Goal: Task Accomplishment & Management: Manage account settings

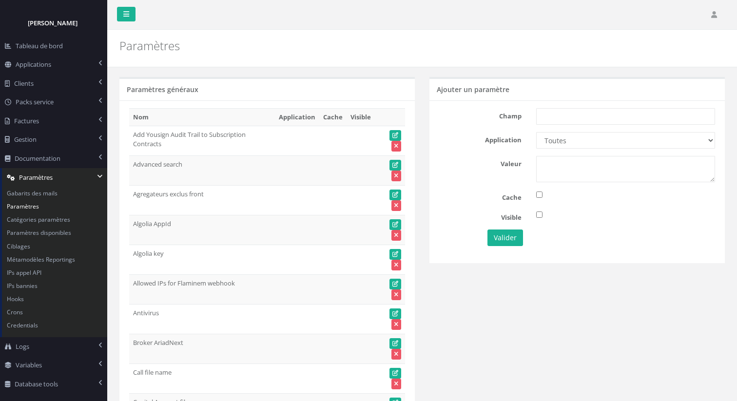
click at [323, 60] on div "Paramètres" at bounding box center [422, 49] width 630 height 38
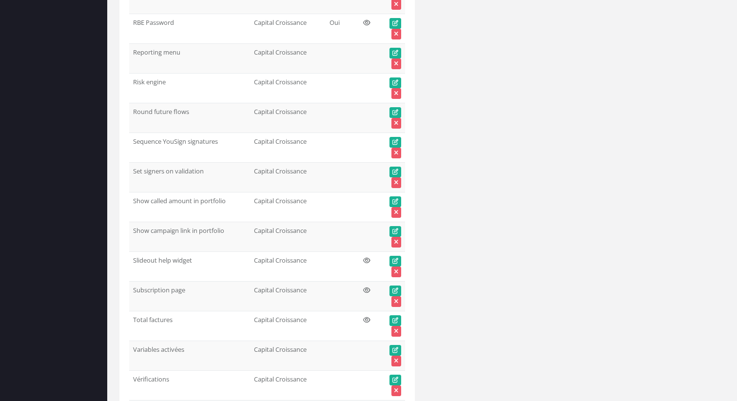
scroll to position [15379, 0]
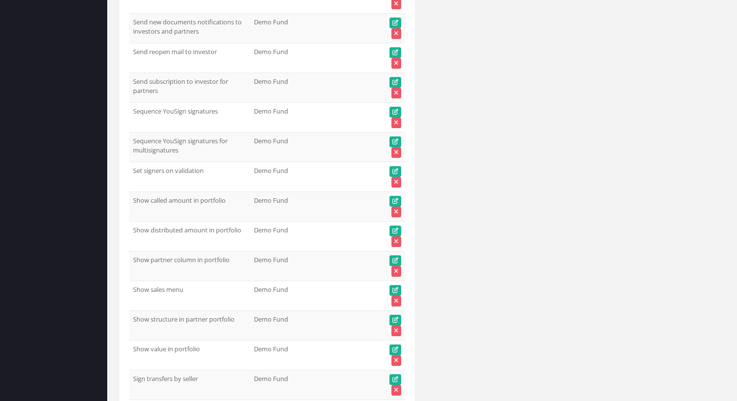
click at [187, 345] on td "Show value in portfolio 1" at bounding box center [189, 356] width 121 height 30
click at [187, 345] on td "Show value in portfolio" at bounding box center [189, 356] width 121 height 30
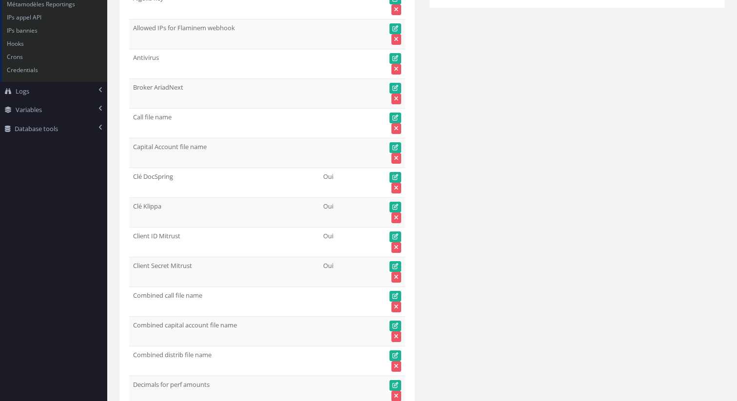
scroll to position [0, 0]
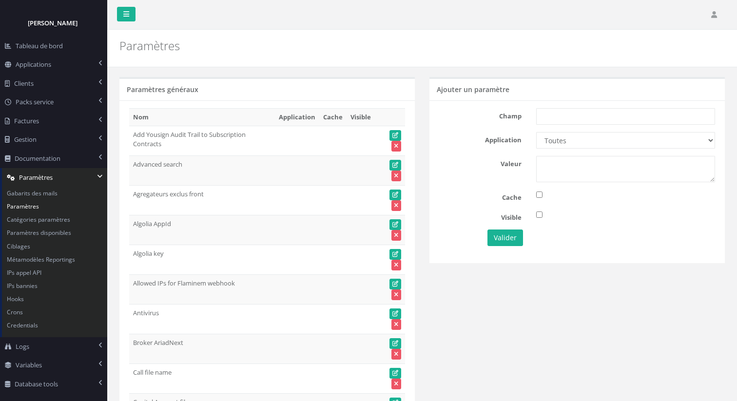
click at [563, 105] on div "Champ Application Toutes Aloe Private Equity Alpin Capital API Access to My DB …" at bounding box center [577, 181] width 295 height 162
click at [563, 118] on input "text" at bounding box center [625, 116] width 179 height 17
paste input "Show value in portfolio"
click at [561, 147] on select "Toutes Aloe Private Equity Alpin Capital API Access to My DB API demo Astorg As…" at bounding box center [625, 140] width 179 height 17
click at [634, 115] on input "Show value in portfolio" at bounding box center [625, 116] width 179 height 17
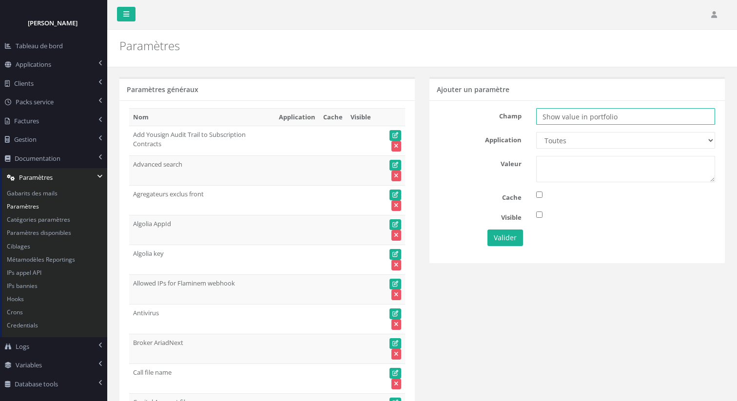
click at [634, 116] on input "Show value in portfolio" at bounding box center [625, 116] width 179 height 17
type input "Show value in portfolio"
click at [561, 141] on select "Toutes Aloe Private Equity Alpin Capital API Access to My DB API demo Astorg As…" at bounding box center [625, 140] width 179 height 17
select select "67"
click at [567, 170] on textarea at bounding box center [625, 169] width 179 height 26
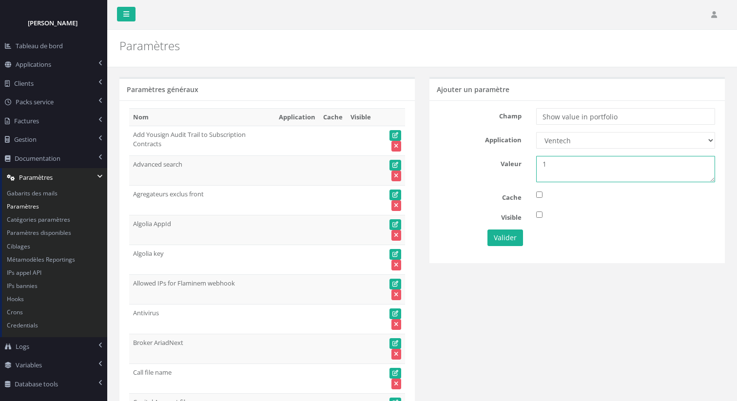
type textarea "1"
click at [538, 216] on input "checkbox" at bounding box center [539, 215] width 6 height 6
checkbox input "true"
click at [515, 234] on button "Valider" at bounding box center [506, 238] width 36 height 17
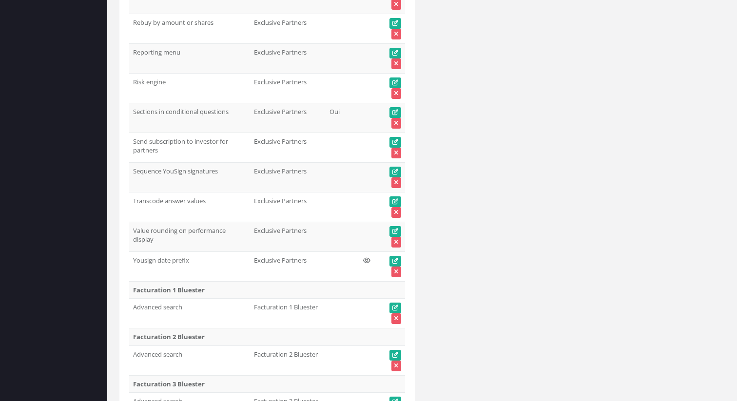
scroll to position [34079, 0]
